Goal: Information Seeking & Learning: Learn about a topic

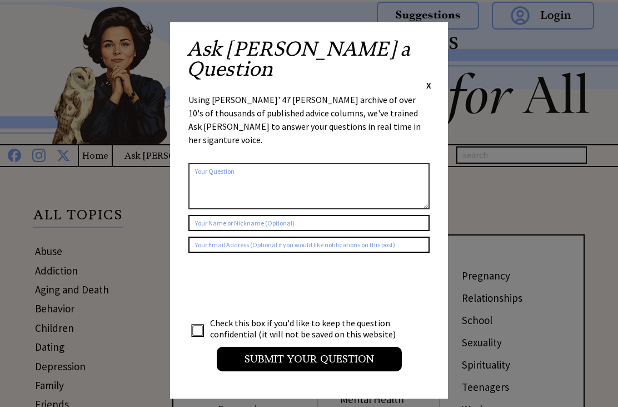
click at [430, 80] on span "X" at bounding box center [429, 85] width 5 height 11
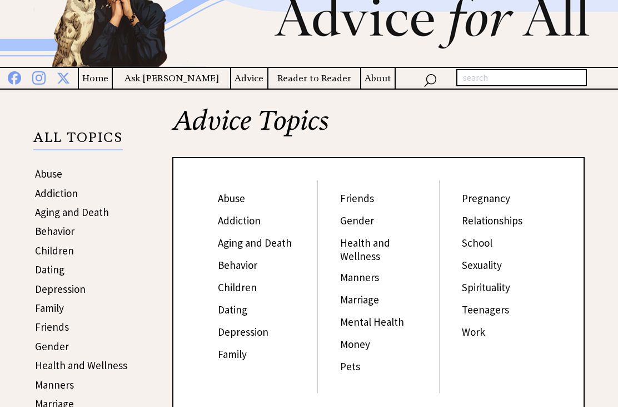
scroll to position [82, 0]
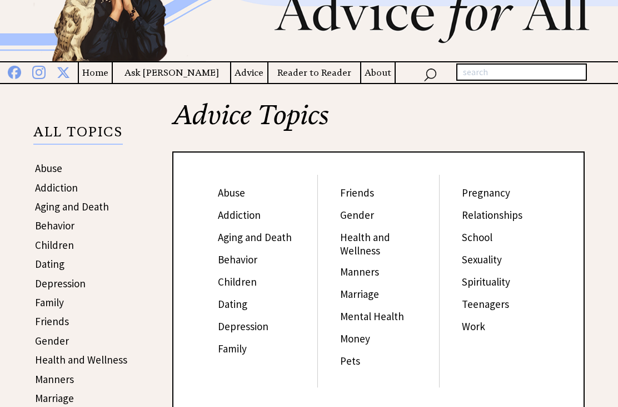
click at [43, 264] on link "Dating" at bounding box center [49, 264] width 29 height 13
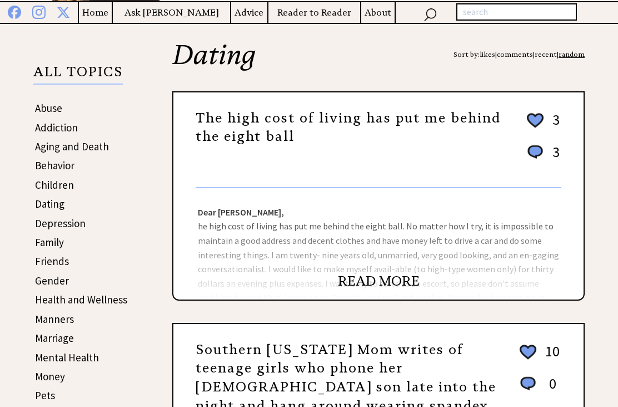
scroll to position [143, 0]
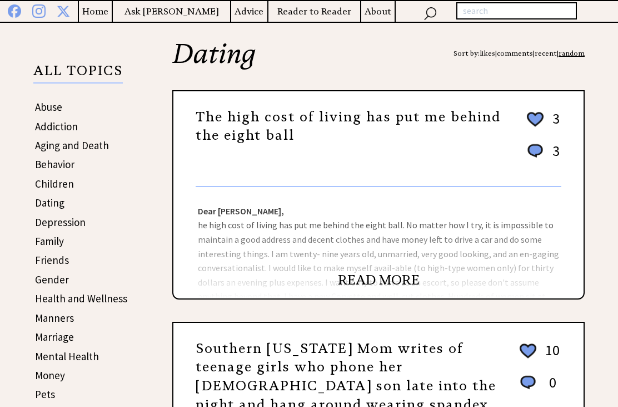
click at [398, 285] on link "READ MORE" at bounding box center [379, 280] width 82 height 17
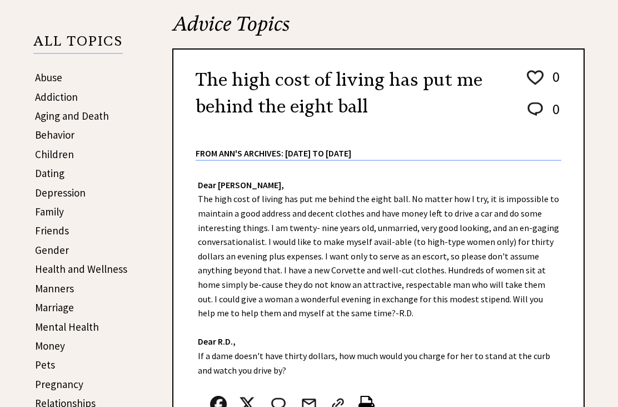
scroll to position [174, 0]
click at [437, 287] on div "Dear Ann Landers, The high cost of living has put me behind the eight ball. No …" at bounding box center [379, 318] width 410 height 315
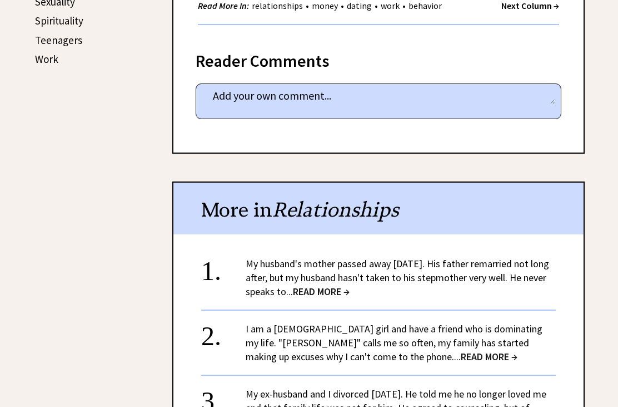
scroll to position [614, 0]
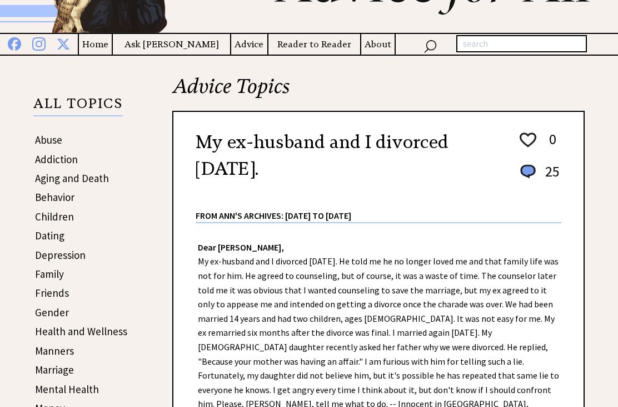
scroll to position [127, 0]
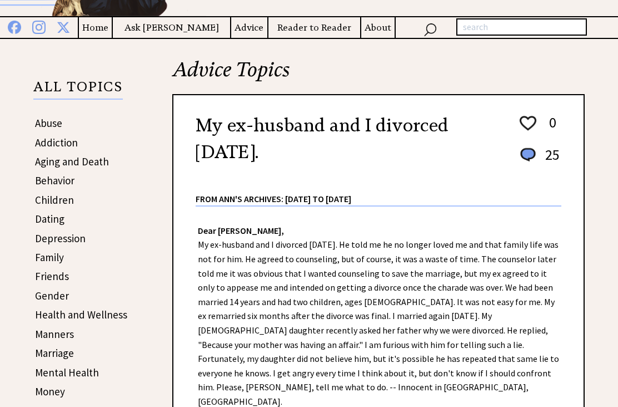
click at [50, 224] on link "Dating" at bounding box center [49, 218] width 29 height 13
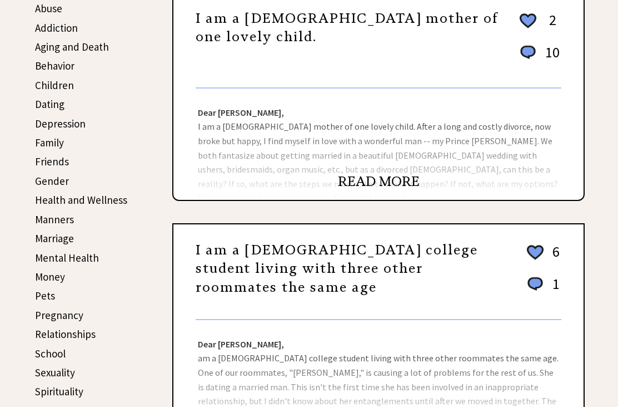
scroll to position [243, 0]
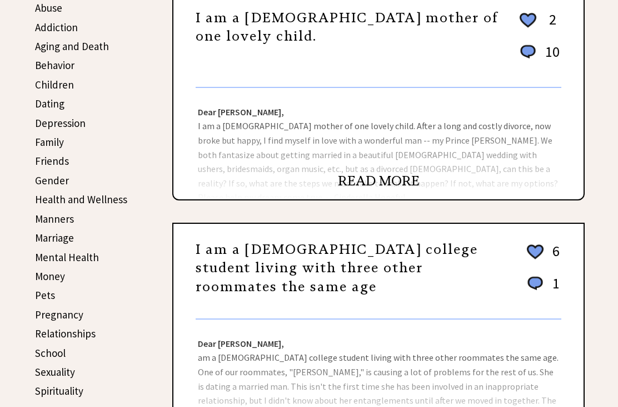
click at [389, 406] on link "READ MORE" at bounding box center [379, 412] width 82 height 17
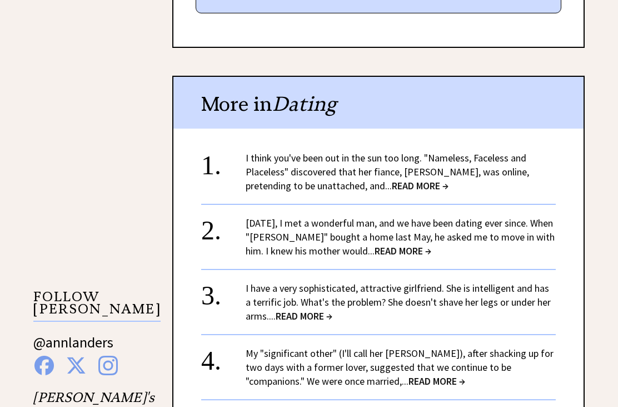
scroll to position [806, 0]
click at [392, 179] on span "READ MORE →" at bounding box center [420, 185] width 57 height 13
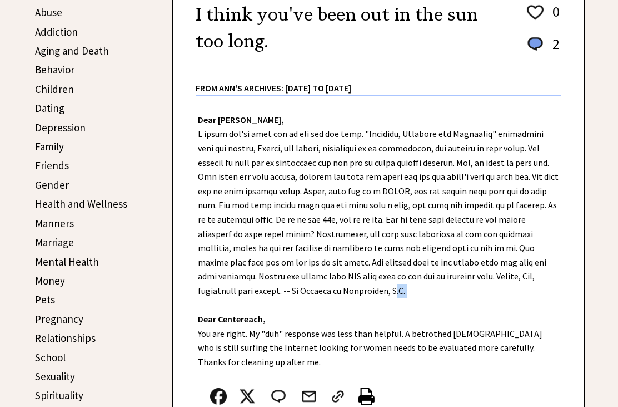
scroll to position [239, 0]
click at [480, 380] on div at bounding box center [366, 398] width 337 height 37
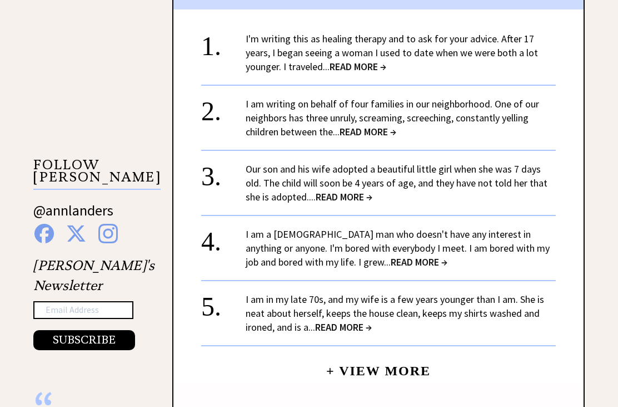
scroll to position [1021, 0]
click at [348, 61] on span "READ MORE →" at bounding box center [358, 67] width 57 height 13
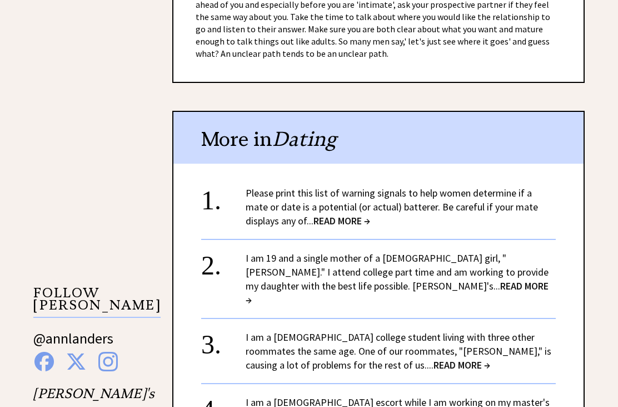
scroll to position [894, 0]
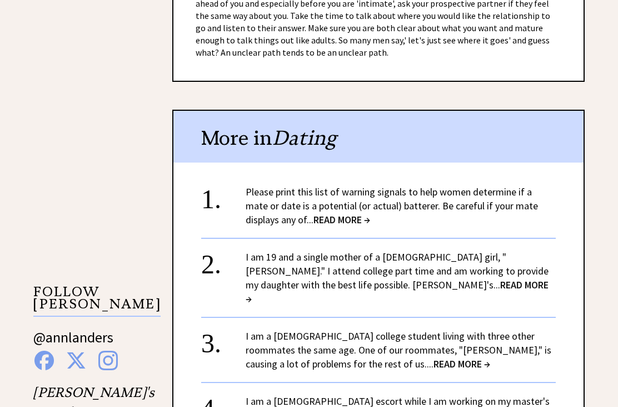
click at [314, 214] on span "READ MORE →" at bounding box center [342, 220] width 57 height 13
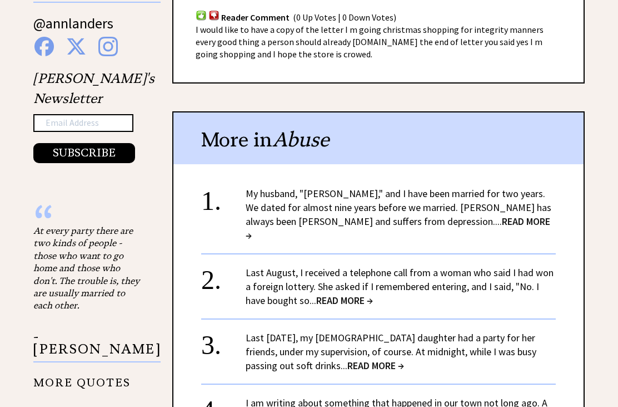
scroll to position [1125, 0]
click at [368, 215] on span "READ MORE →" at bounding box center [398, 228] width 305 height 27
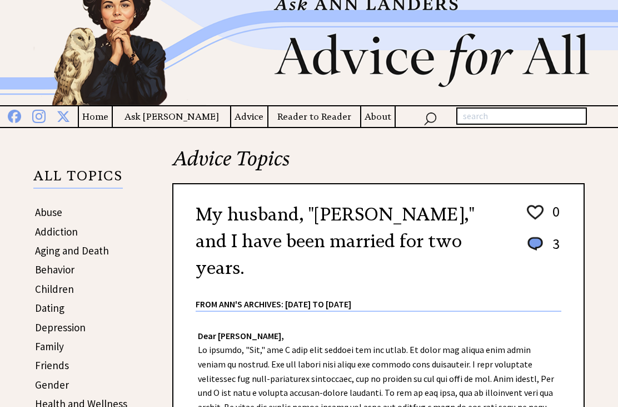
scroll to position [44, 0]
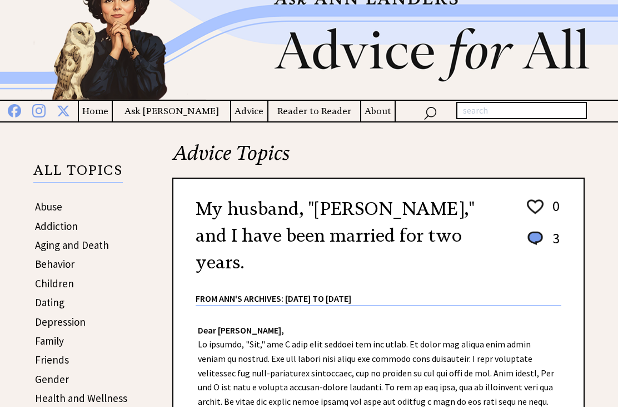
click at [41, 304] on link "Dating" at bounding box center [49, 301] width 29 height 13
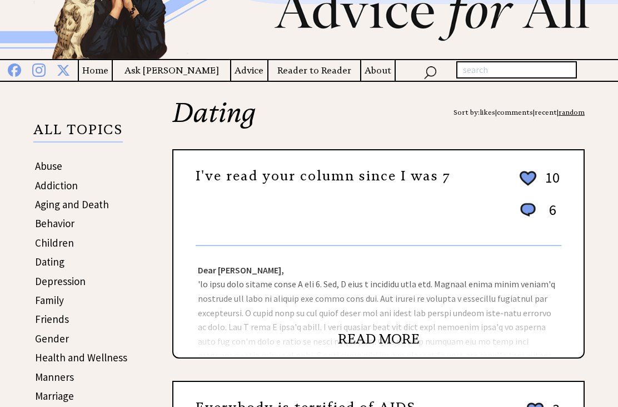
scroll to position [89, 0]
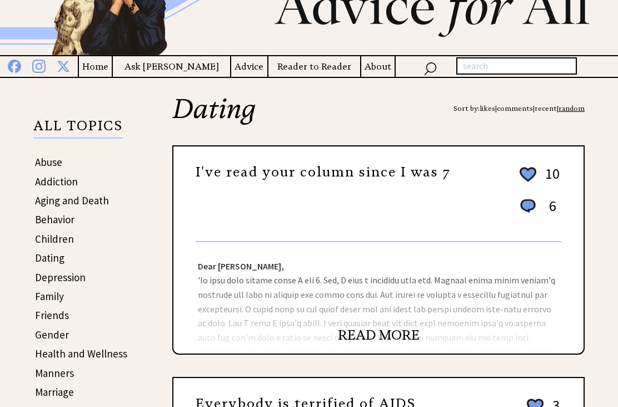
click at [360, 343] on link "READ MORE" at bounding box center [379, 334] width 82 height 17
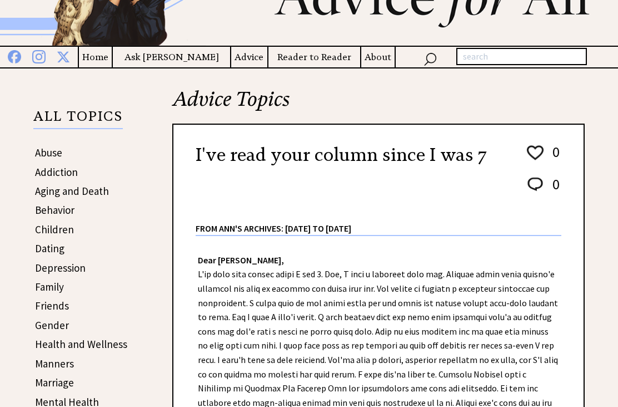
scroll to position [98, 0]
click at [44, 306] on link "Friends" at bounding box center [52, 305] width 34 height 13
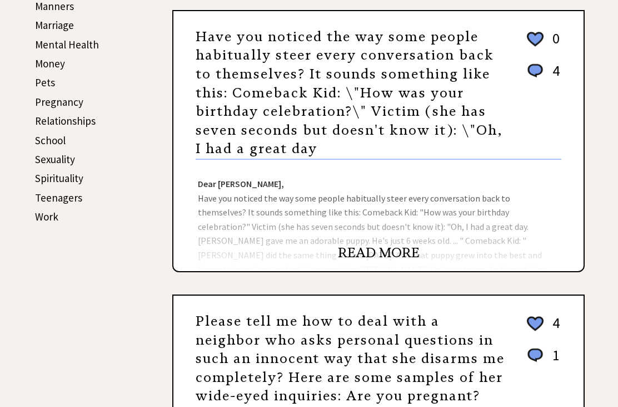
scroll to position [456, 0]
click at [355, 248] on link "READ MORE" at bounding box center [379, 252] width 82 height 17
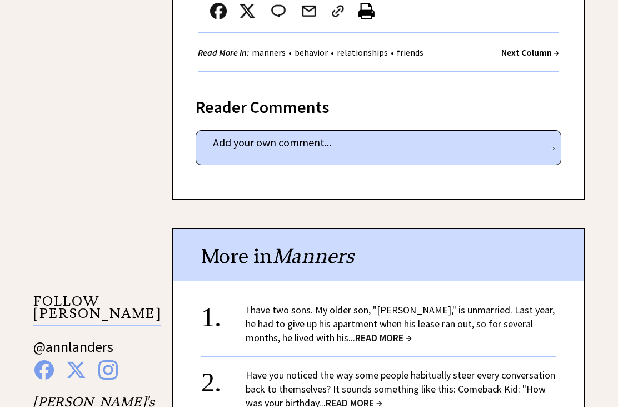
scroll to position [803, 0]
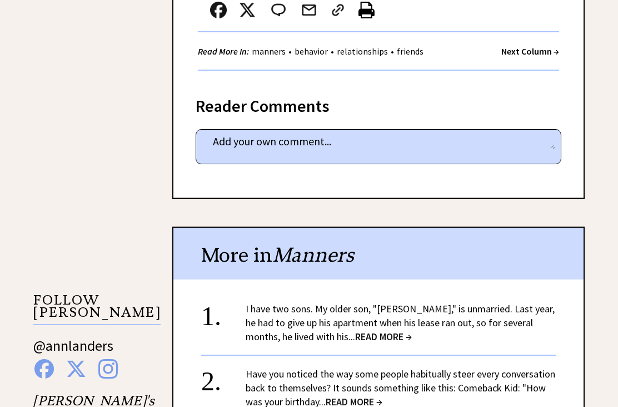
click at [355, 330] on span "READ MORE →" at bounding box center [383, 336] width 57 height 13
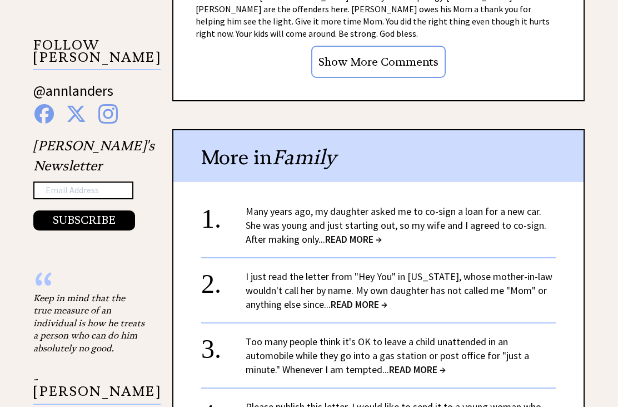
scroll to position [1057, 0]
click at [325, 233] on span "READ MORE →" at bounding box center [353, 239] width 57 height 13
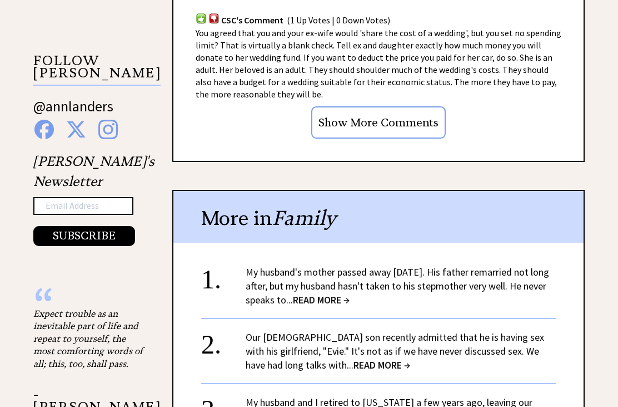
scroll to position [1042, 0]
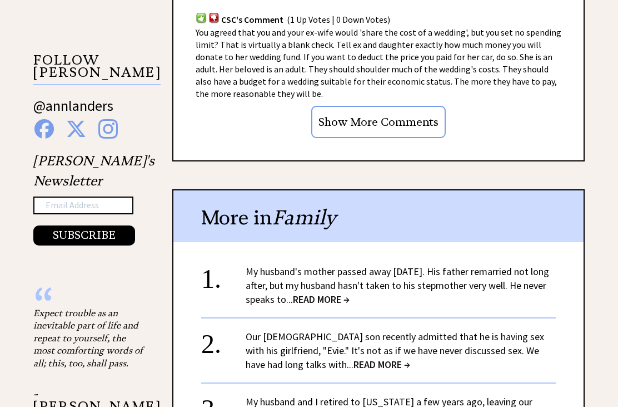
click at [335, 299] on span "READ MORE →" at bounding box center [321, 299] width 57 height 13
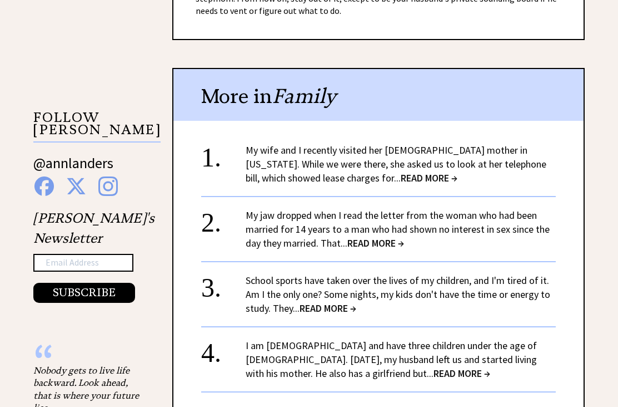
scroll to position [986, 0]
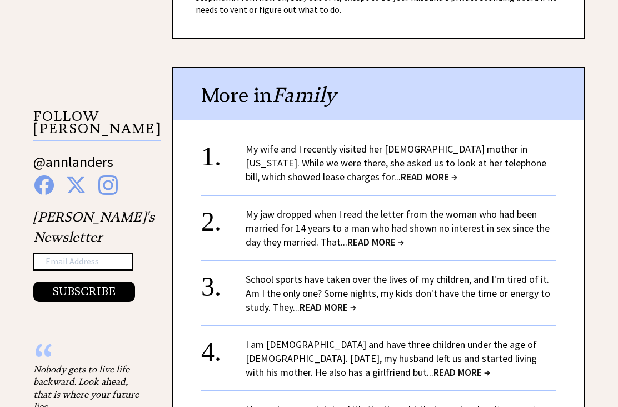
click at [401, 177] on span "READ MORE →" at bounding box center [429, 177] width 57 height 13
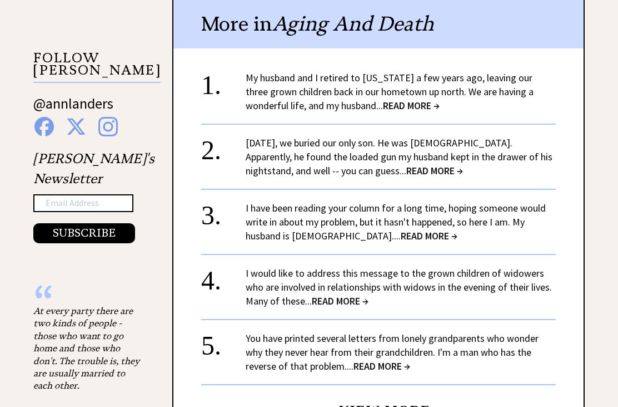
scroll to position [1045, 0]
click at [407, 99] on span "READ MORE →" at bounding box center [411, 105] width 57 height 13
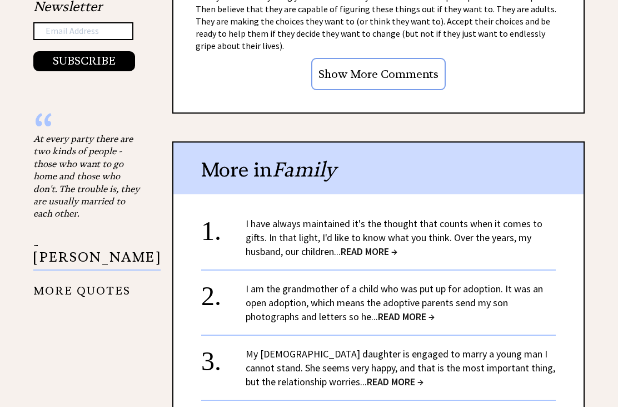
scroll to position [1216, 0]
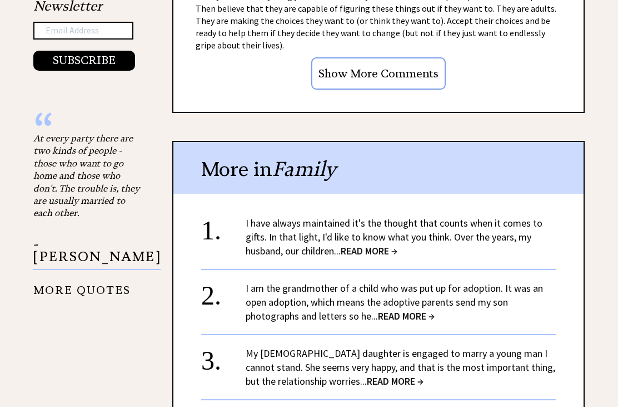
click at [431, 239] on center "+ View More" at bounding box center [378, 399] width 355 height 368
click at [389, 245] on span "READ MORE →" at bounding box center [369, 251] width 57 height 13
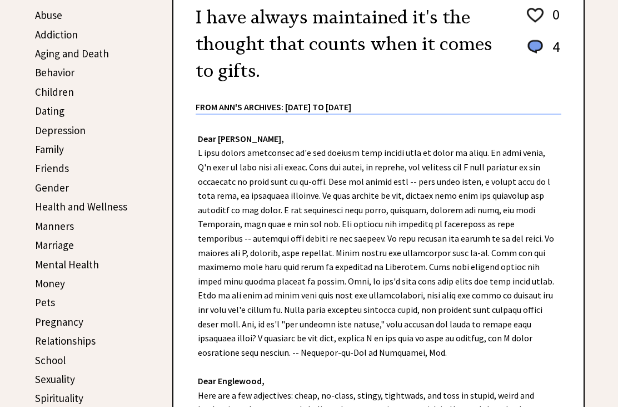
scroll to position [236, 0]
click at [484, 327] on div "Dear [PERSON_NAME], Dear Englewood, Here are a few adjectives: cheap, no-class,…" at bounding box center [379, 331] width 410 height 432
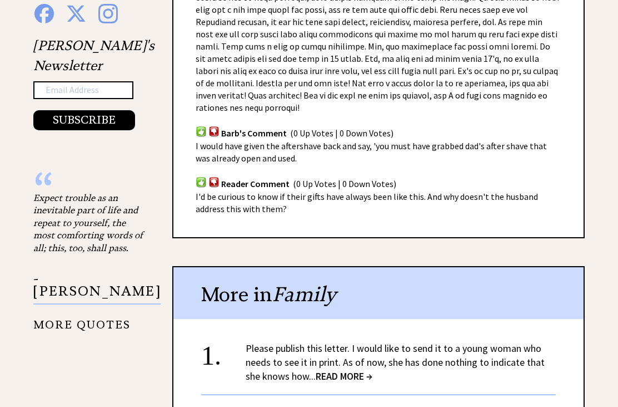
scroll to position [1161, 0]
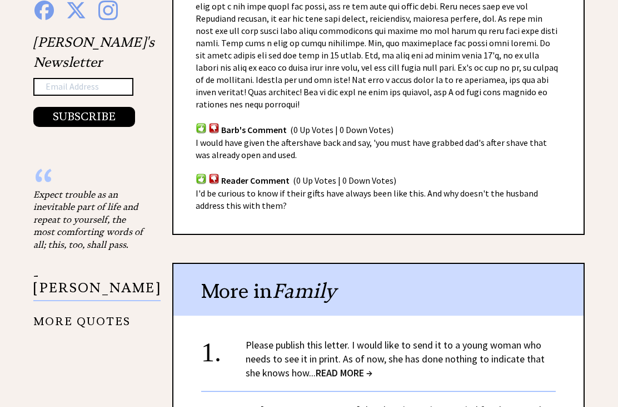
click at [373, 366] on span "READ MORE →" at bounding box center [344, 372] width 57 height 13
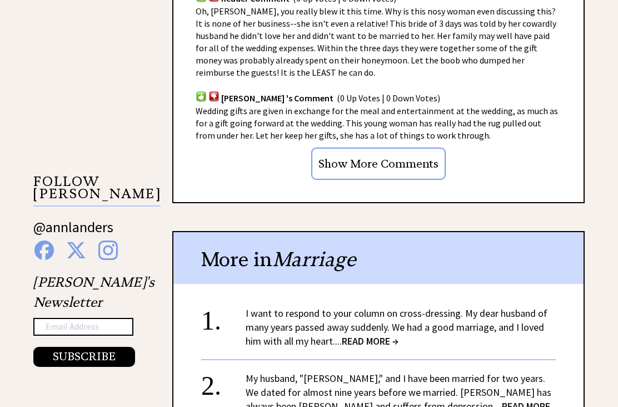
scroll to position [921, 0]
click at [387, 334] on span "READ MORE →" at bounding box center [370, 340] width 57 height 13
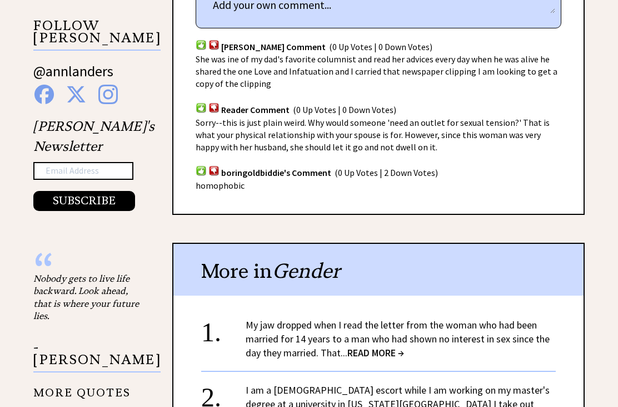
scroll to position [1077, 0]
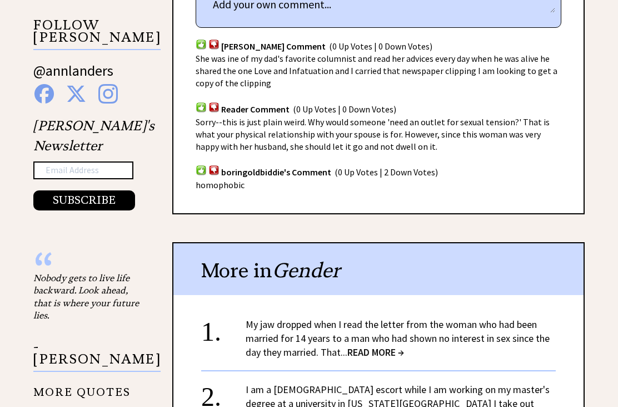
click at [391, 345] on span "READ MORE →" at bounding box center [376, 351] width 57 height 13
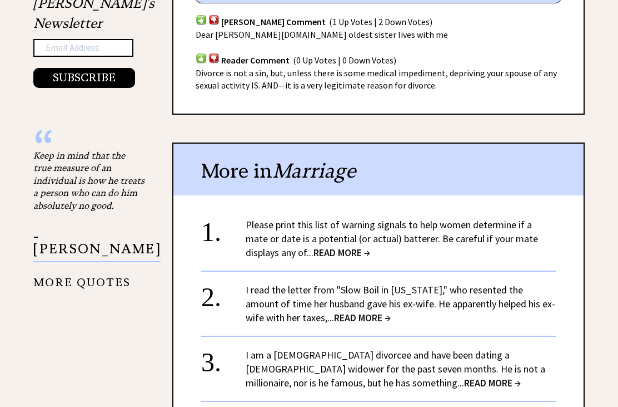
scroll to position [1200, 0]
click at [329, 251] on center "+ View More" at bounding box center [378, 393] width 355 height 354
click at [333, 246] on span "READ MORE →" at bounding box center [342, 252] width 57 height 13
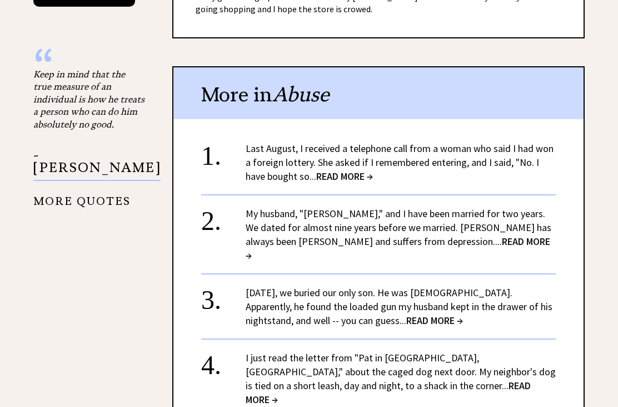
scroll to position [1210, 0]
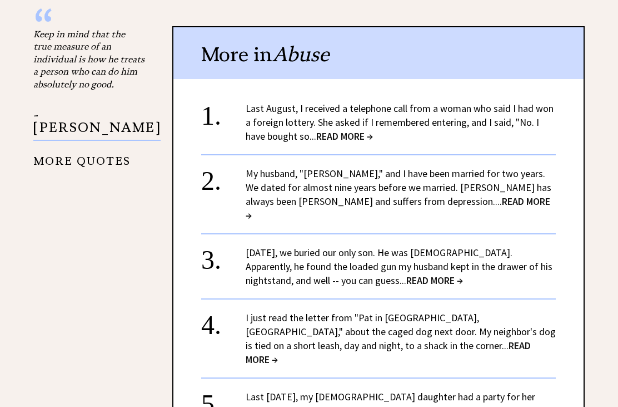
click at [324, 390] on link "Last New Year's Eve, my 15-year-old daughter had a party for her friends, under…" at bounding box center [391, 410] width 291 height 41
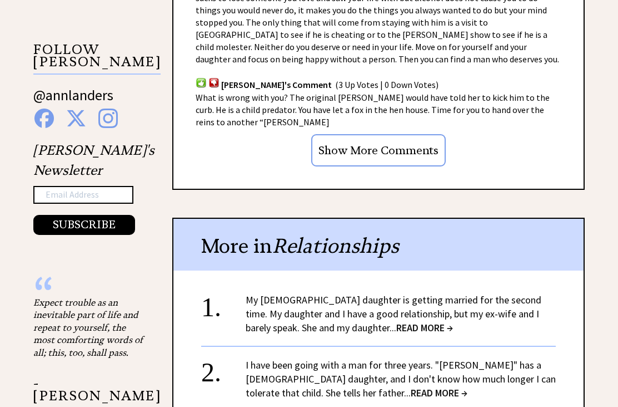
scroll to position [1057, 0]
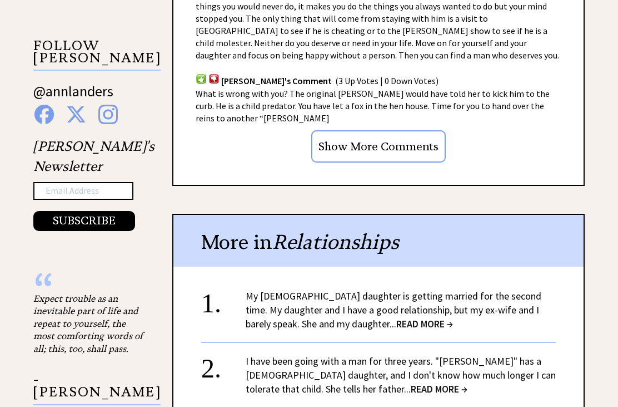
click at [414, 317] on span "READ MORE →" at bounding box center [425, 323] width 57 height 13
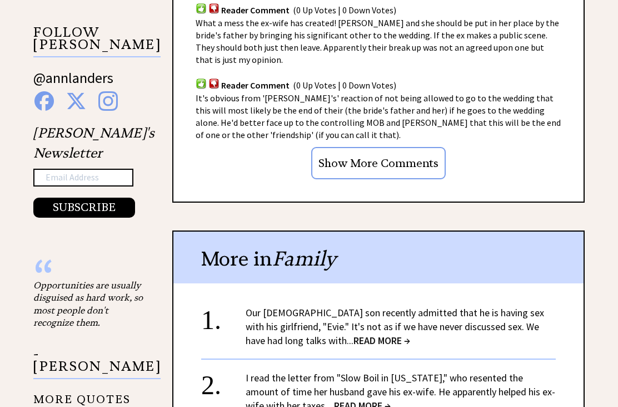
scroll to position [1073, 0]
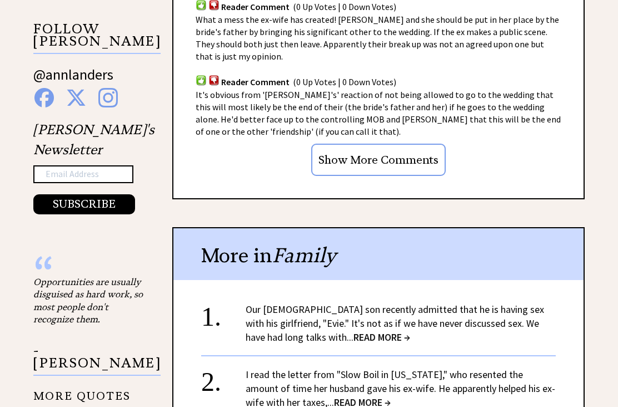
click at [354, 330] on span "READ MORE →" at bounding box center [382, 336] width 57 height 13
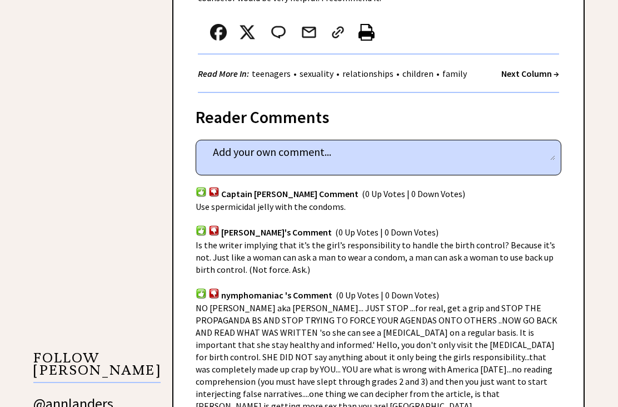
scroll to position [745, 0]
click at [539, 275] on div "nymphomaniac 's Comment (0 Up Votes | 0 Down Votes)" at bounding box center [379, 288] width 366 height 26
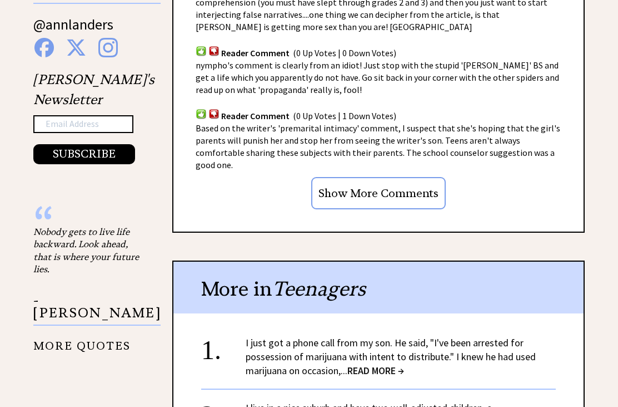
scroll to position [1122, 0]
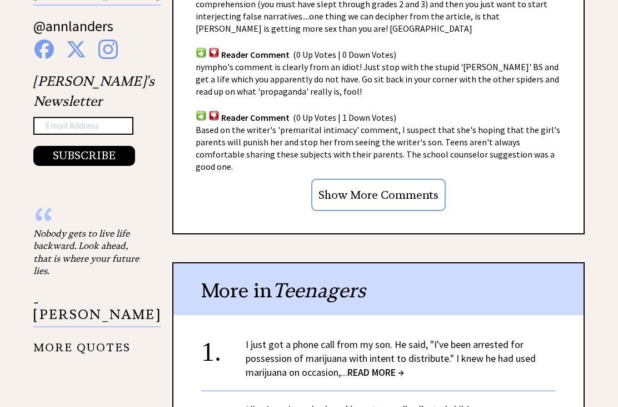
click at [390, 365] on span "READ MORE →" at bounding box center [376, 371] width 57 height 13
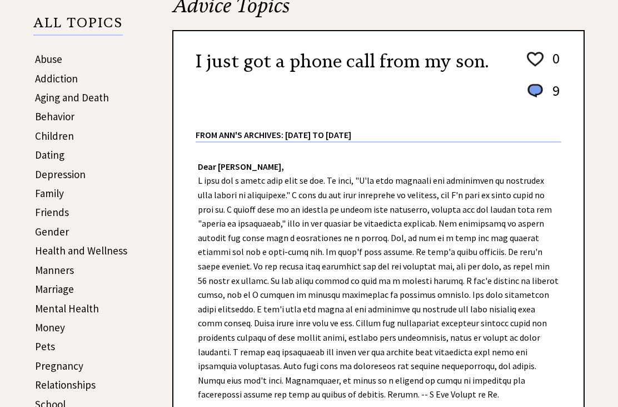
scroll to position [192, 0]
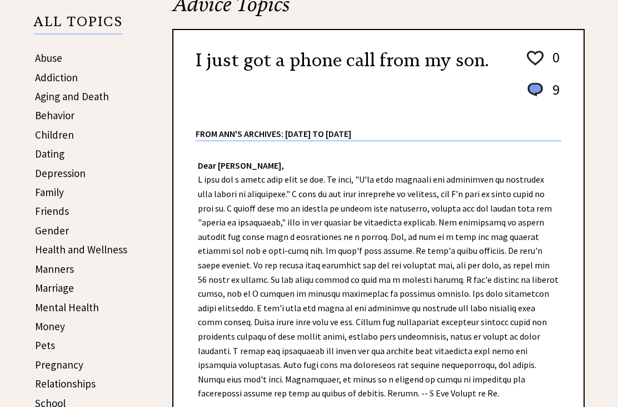
click at [477, 235] on div "Dear Ann Landers, Dear Sad Mother, I'm sad about your son's predicament. If the…" at bounding box center [379, 365] width 410 height 446
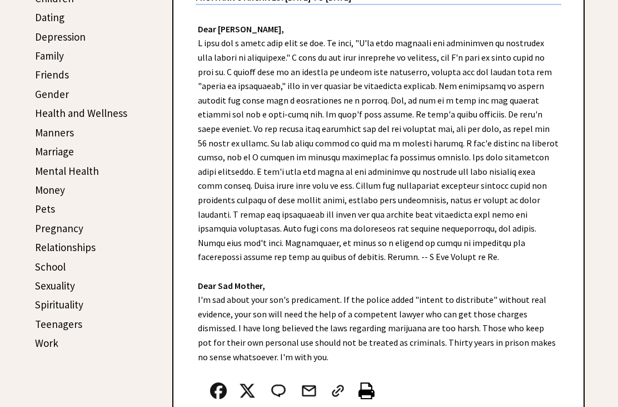
scroll to position [340, 0]
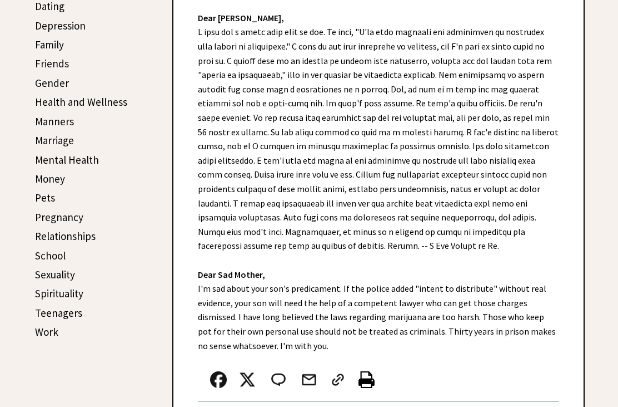
click at [496, 340] on div "Dear Ann Landers, Dear Sad Mother, I'm sad about your son's predicament. If the…" at bounding box center [379, 217] width 410 height 446
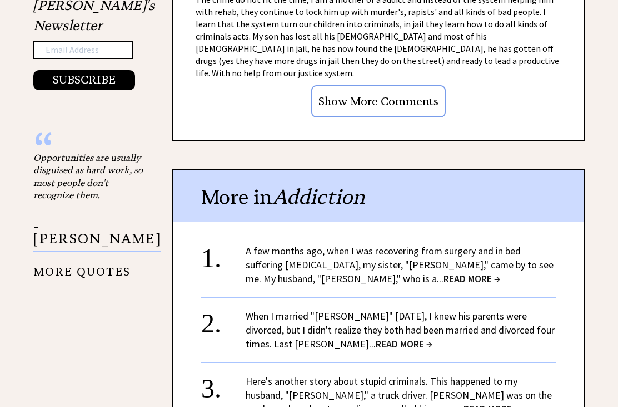
scroll to position [1281, 0]
click at [464, 402] on span "READ MORE →" at bounding box center [492, 408] width 57 height 13
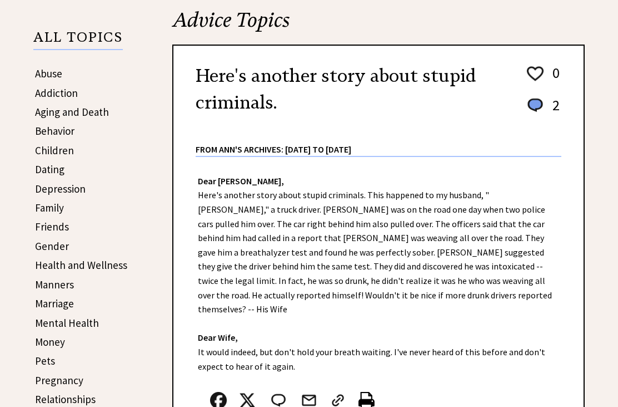
scroll to position [176, 0]
